Goal: Information Seeking & Learning: Learn about a topic

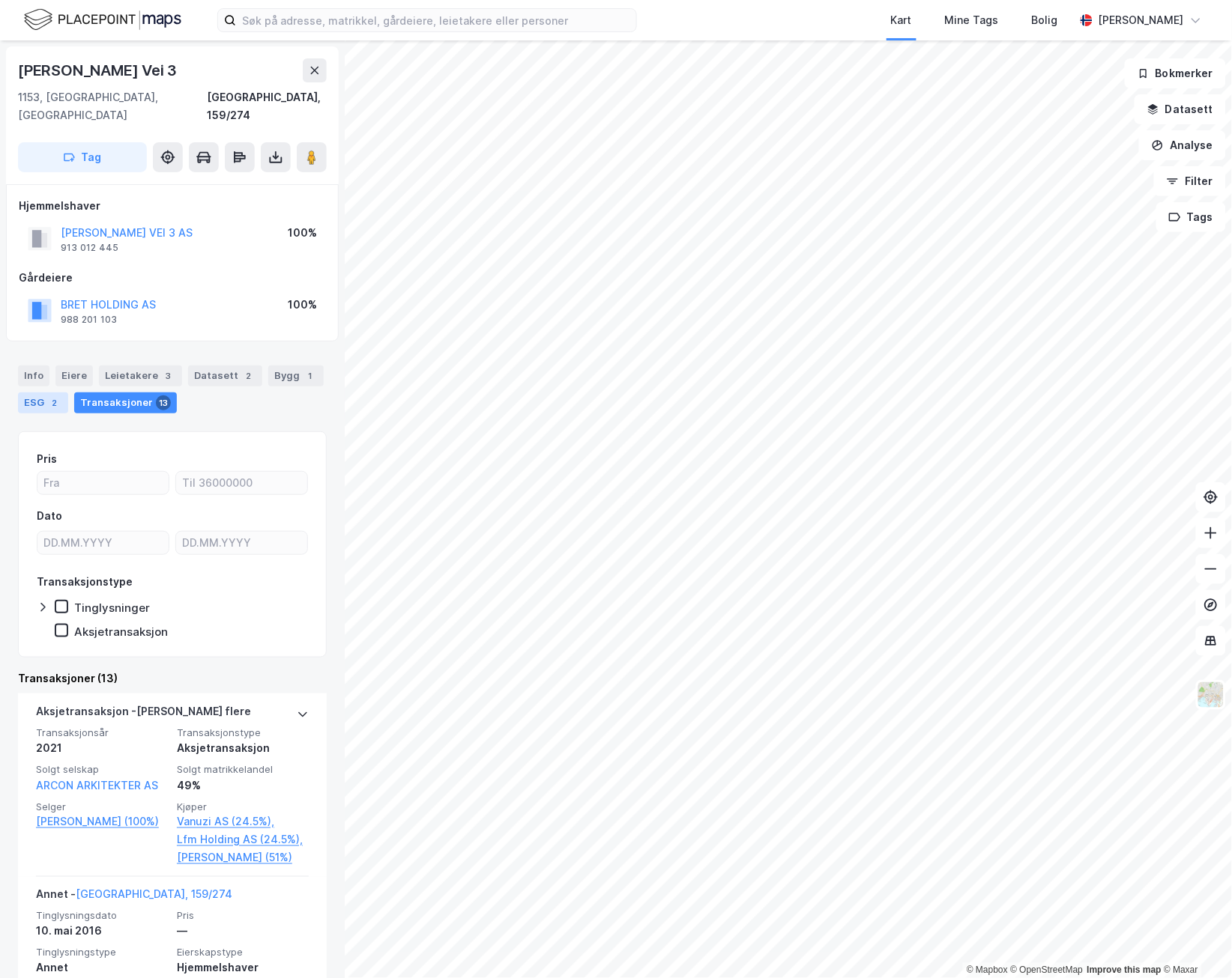
click at [45, 393] on div "ESG 2" at bounding box center [43, 403] width 50 height 21
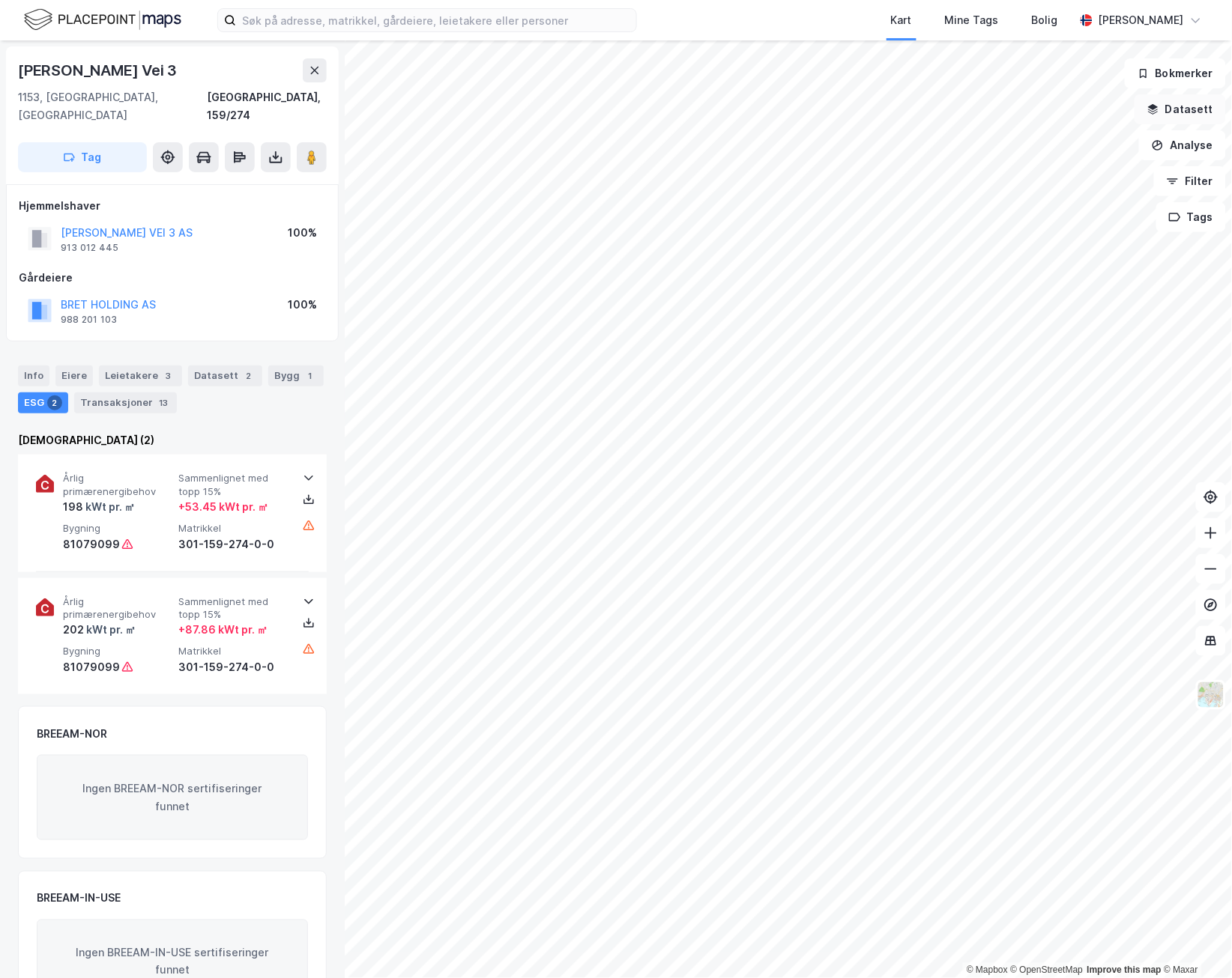
click at [1211, 112] on button "Datasett" at bounding box center [1180, 109] width 91 height 30
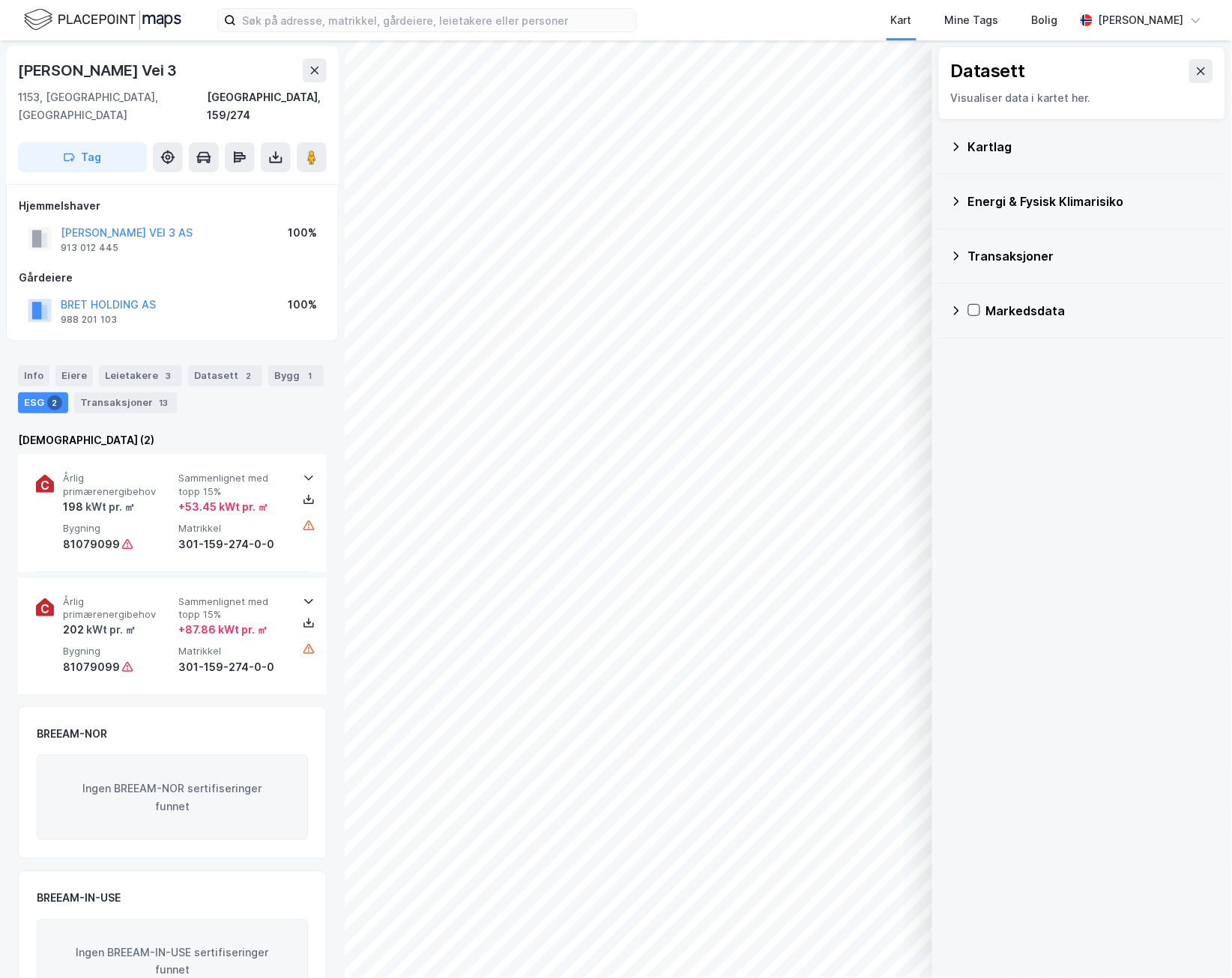
click at [1025, 144] on div "Kartlag" at bounding box center [1091, 147] width 246 height 18
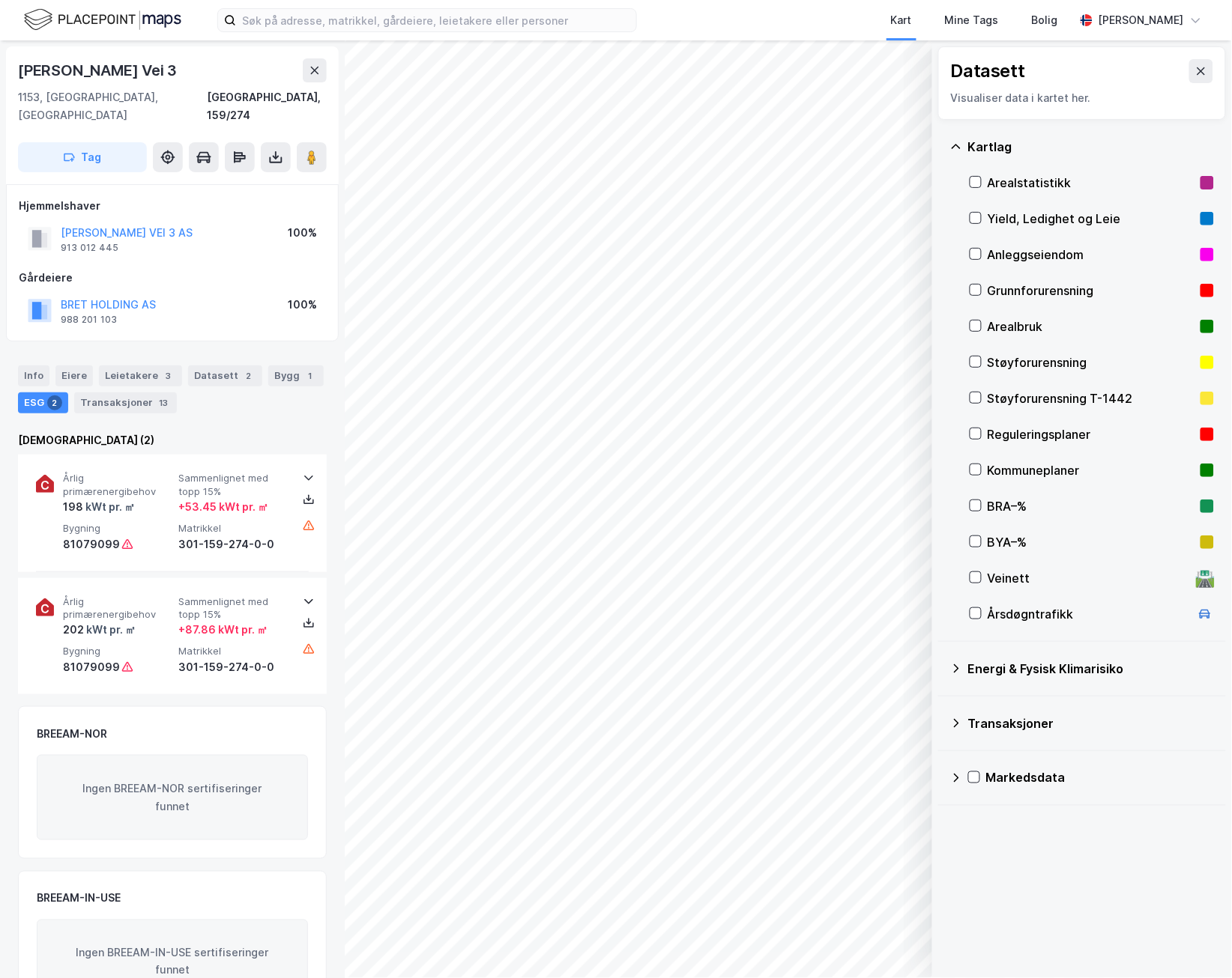
click at [1073, 215] on div "Yield, Ledighet og Leie" at bounding box center [1091, 219] width 207 height 18
click at [1018, 180] on div "Arealstatistikk" at bounding box center [1091, 182] width 207 height 18
